Goal: Navigation & Orientation: Find specific page/section

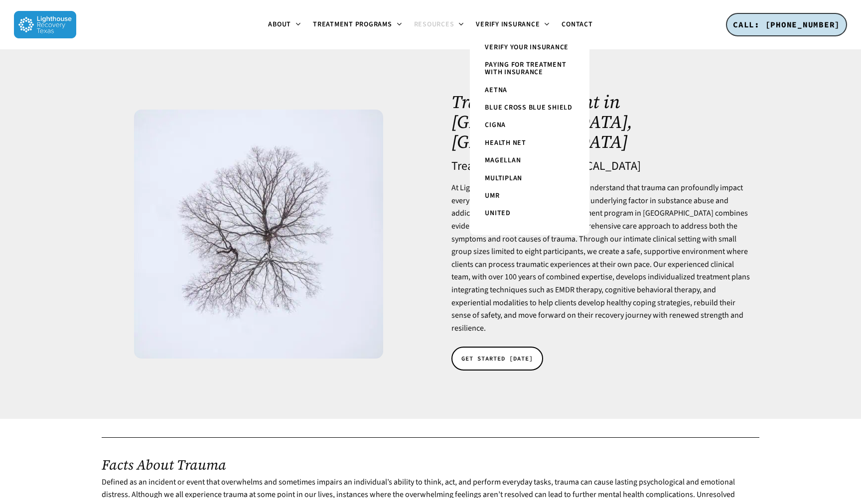
click at [629, 90] on div at bounding box center [430, 234] width 861 height 370
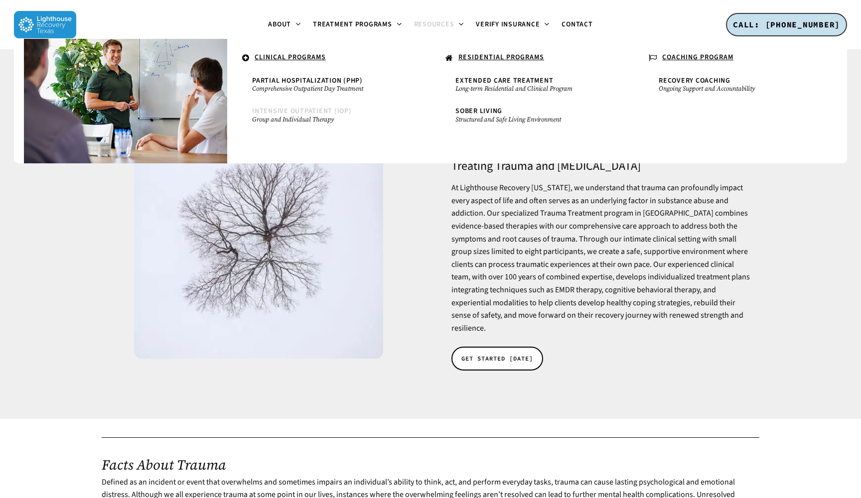
click at [316, 113] on span "Intensive Outpatient (IOP)" at bounding box center [302, 111] width 100 height 10
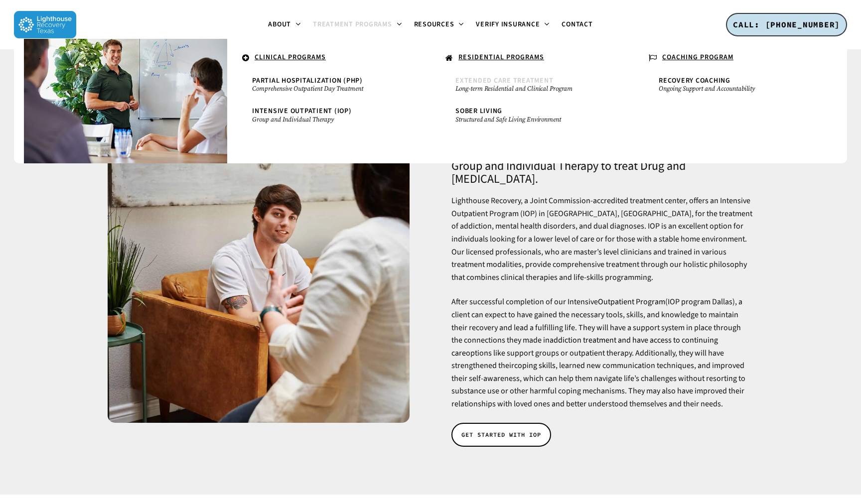
click at [493, 83] on span "Extended Care Treatment" at bounding box center [504, 81] width 98 height 10
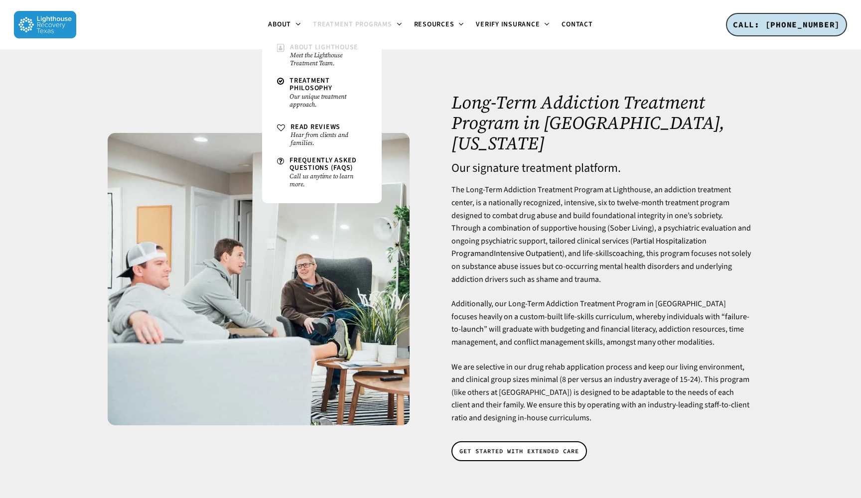
click at [301, 57] on small "Meet the Lighthouse Treatment Team." at bounding box center [328, 59] width 77 height 16
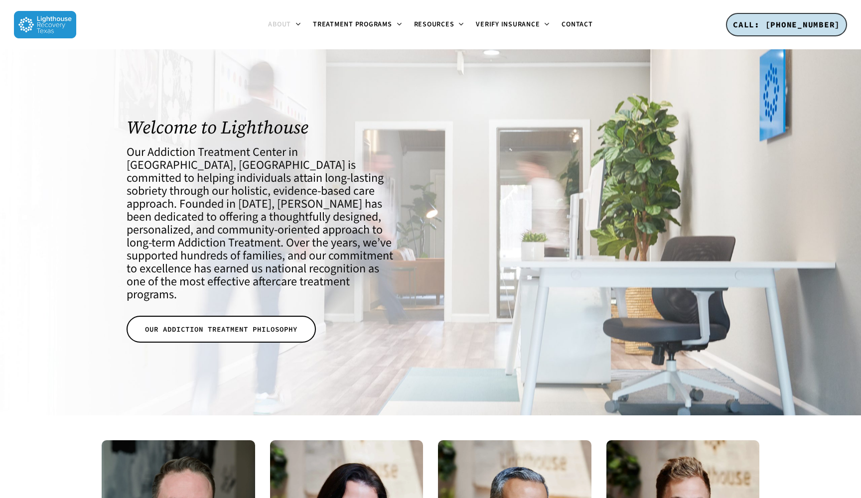
click at [82, 328] on div at bounding box center [430, 232] width 861 height 366
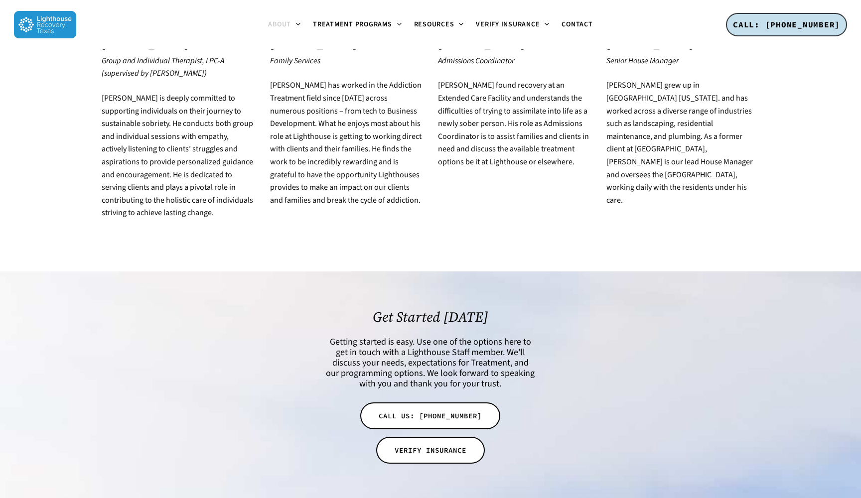
scroll to position [1846, 0]
